Goal: Obtain resource: Obtain resource

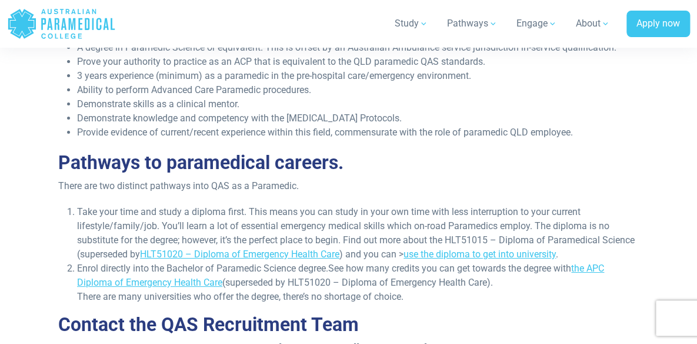
scroll to position [1390, 0]
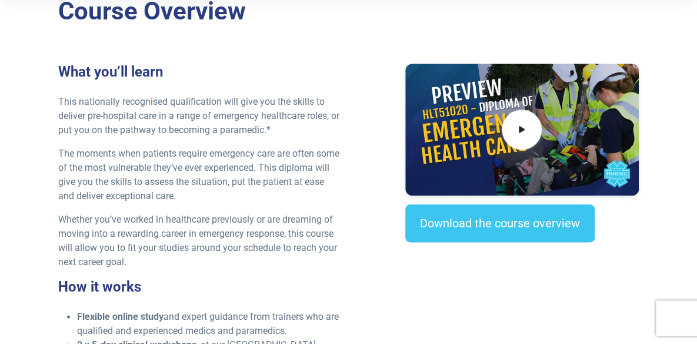
scroll to position [374, 0]
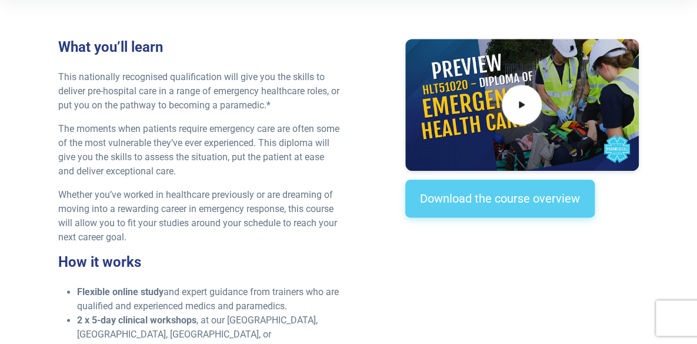
click at [484, 203] on link "Download the course overview" at bounding box center [499, 198] width 189 height 38
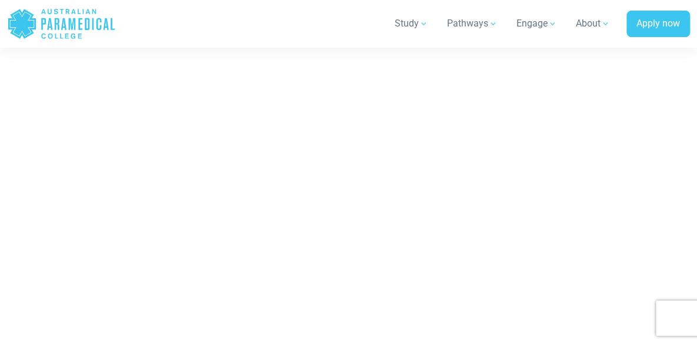
scroll to position [7496, 0]
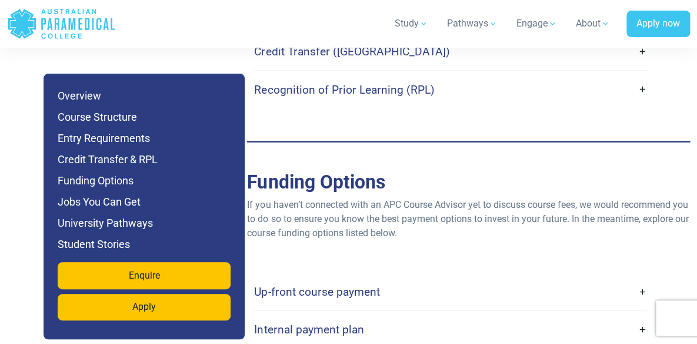
scroll to position [3798, 0]
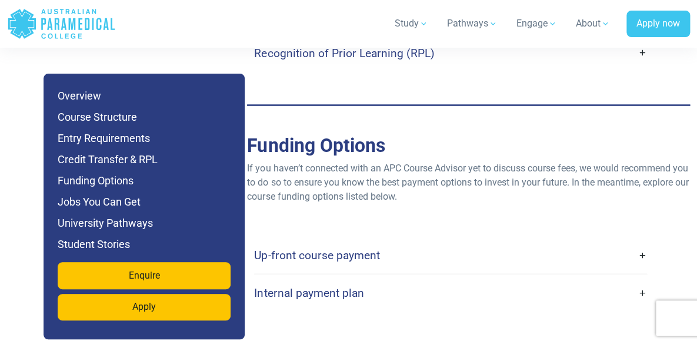
click at [640, 241] on link "Up-front course payment" at bounding box center [450, 255] width 393 height 28
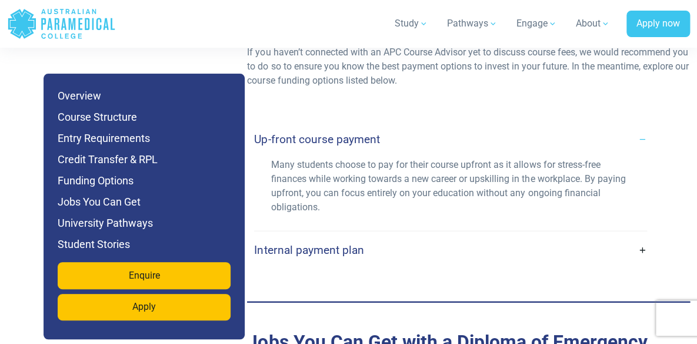
scroll to position [3958, 0]
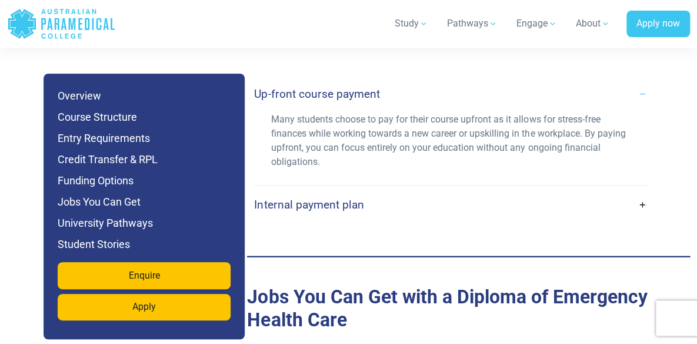
click at [646, 191] on link "Internal payment plan" at bounding box center [450, 205] width 393 height 28
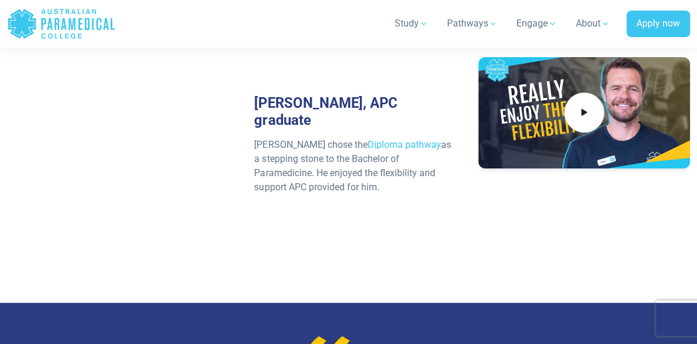
scroll to position [6151, 0]
